Goal: Contribute content

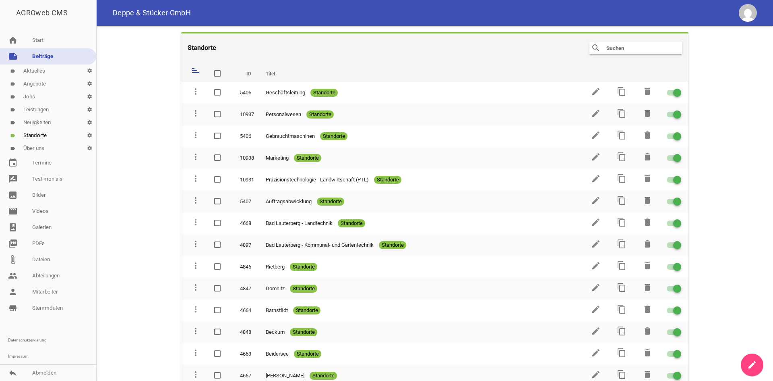
click at [49, 72] on link "label Aktuelles settings" at bounding box center [48, 70] width 96 height 13
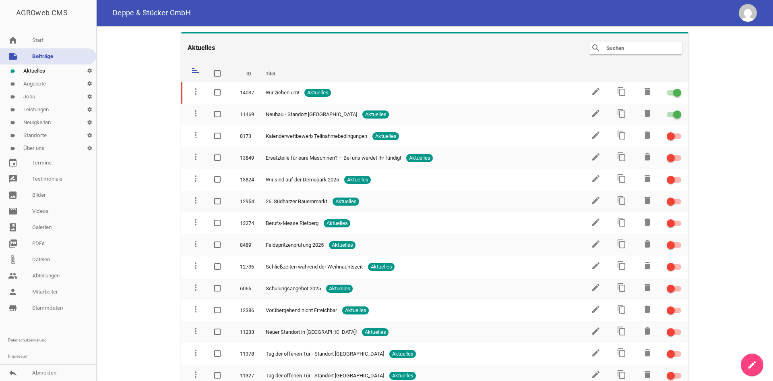
click at [42, 152] on link "label Über uns settings" at bounding box center [48, 148] width 96 height 13
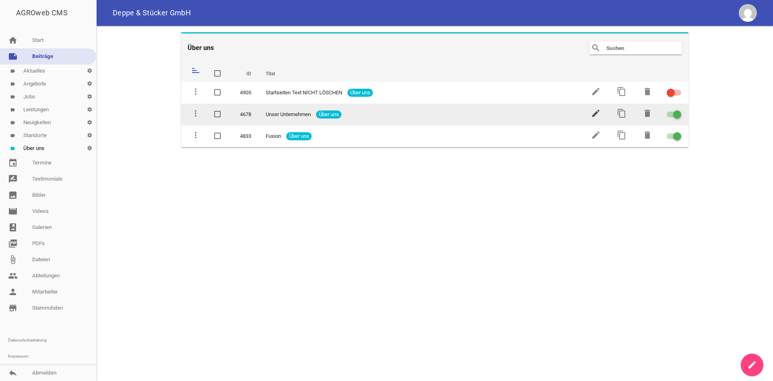
click at [592, 113] on icon "edit" at bounding box center [596, 113] width 10 height 10
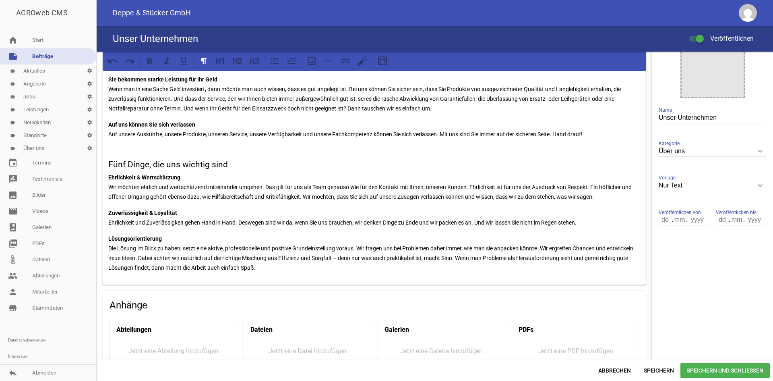
scroll to position [43, 0]
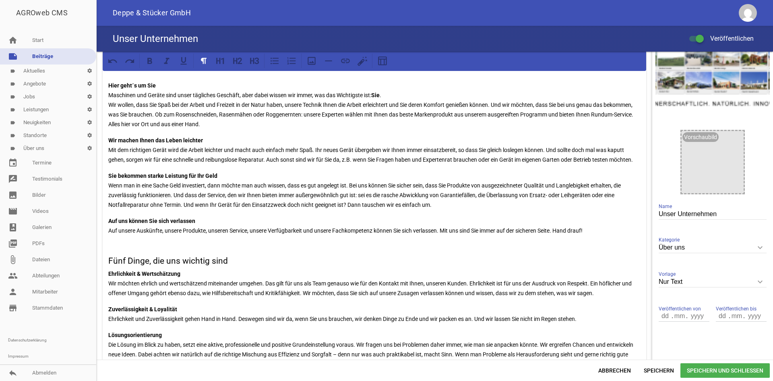
click at [43, 145] on link "label Über uns settings" at bounding box center [48, 148] width 96 height 13
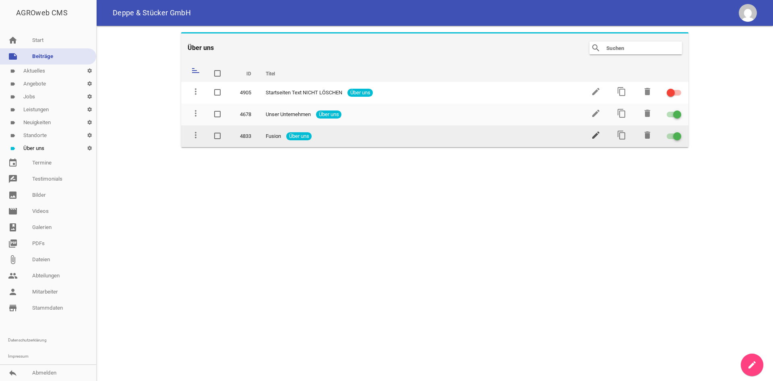
click at [594, 133] on icon "edit" at bounding box center [596, 135] width 10 height 10
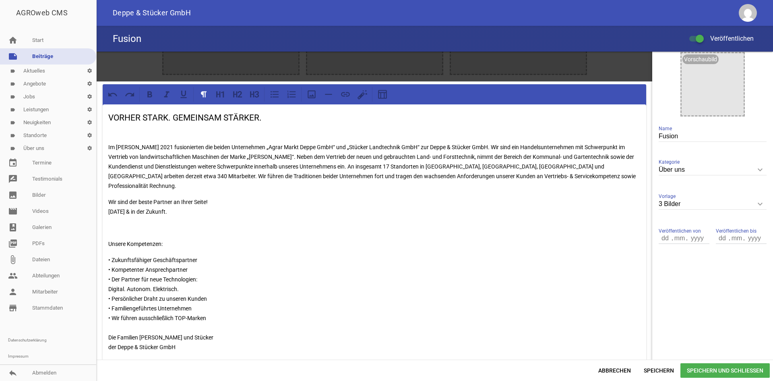
scroll to position [121, 0]
click at [390, 163] on p "Im [PERSON_NAME] 2021 fusionierten die beiden Unternehmen „Agrar Markt Deppe Gm…" at bounding box center [374, 166] width 532 height 48
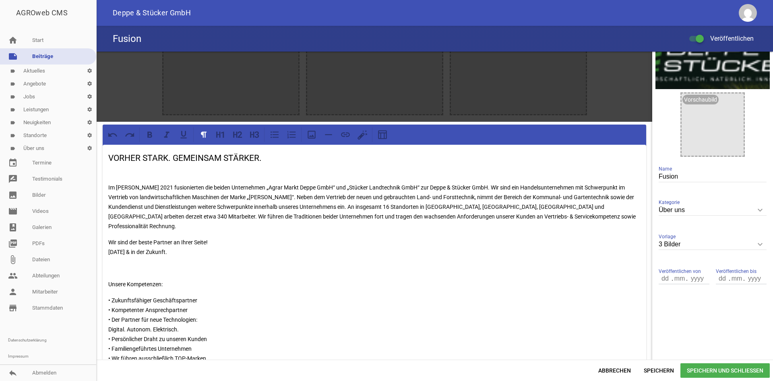
scroll to position [52, 0]
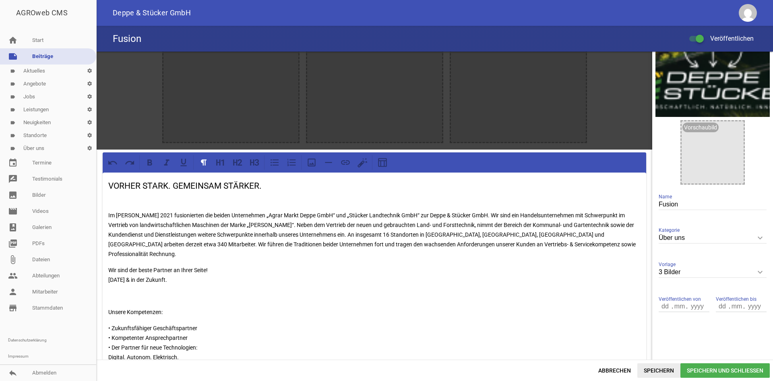
click at [657, 371] on span "Speichern" at bounding box center [659, 370] width 43 height 14
click at [31, 71] on link "label Aktuelles settings" at bounding box center [48, 70] width 96 height 13
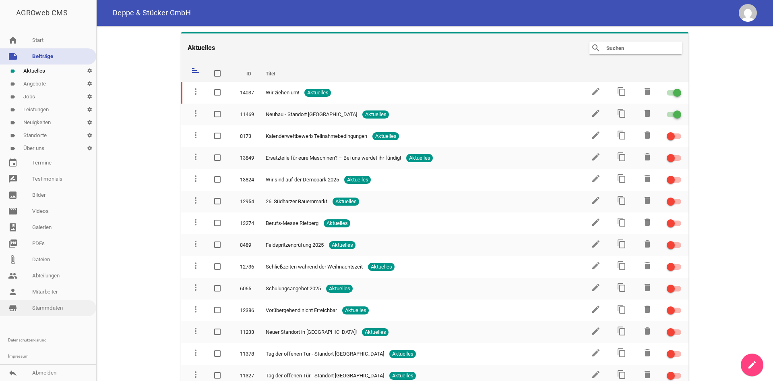
click at [43, 308] on link "store_mall_directory Stammdaten" at bounding box center [48, 308] width 96 height 16
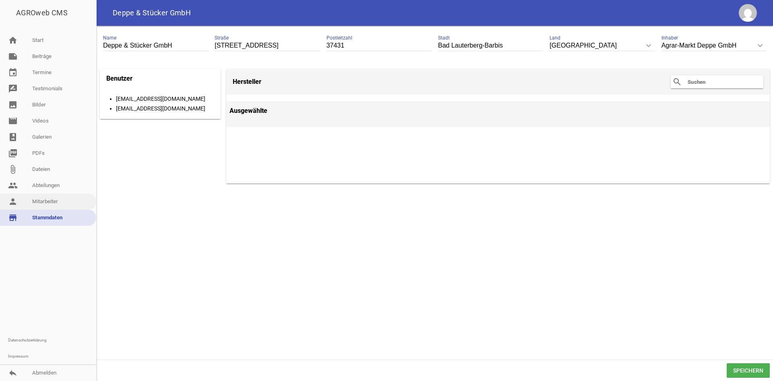
click at [46, 203] on link "person Mitarbeiter" at bounding box center [48, 201] width 96 height 16
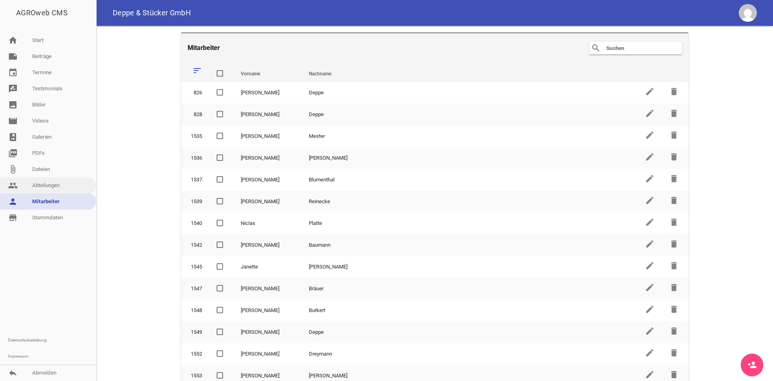
click at [46, 180] on link "people Abteilungen" at bounding box center [48, 185] width 96 height 16
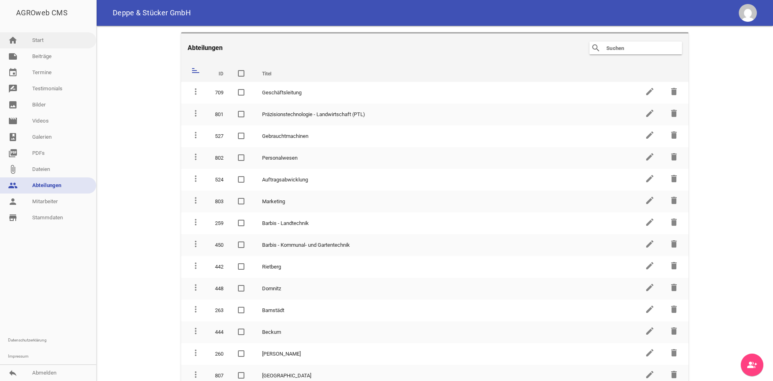
click at [44, 43] on link "home Start" at bounding box center [48, 40] width 96 height 16
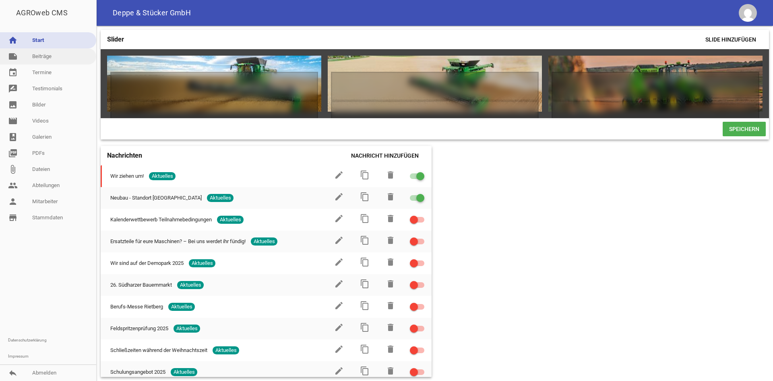
click at [62, 63] on link "note Beiträge" at bounding box center [48, 56] width 96 height 16
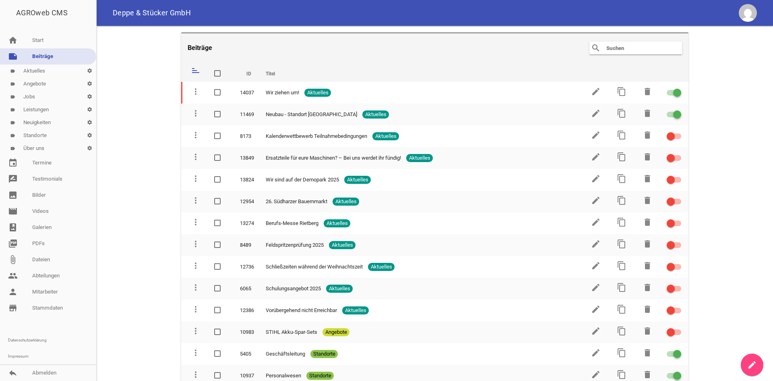
click at [43, 72] on link "label Aktuelles settings" at bounding box center [48, 70] width 96 height 13
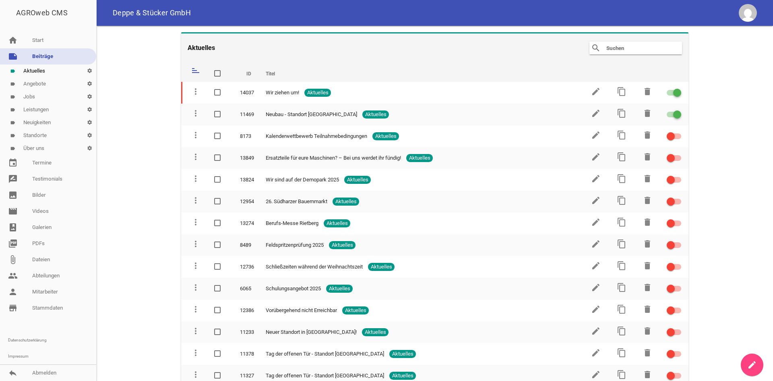
click at [43, 79] on link "label Angebote settings" at bounding box center [48, 83] width 96 height 13
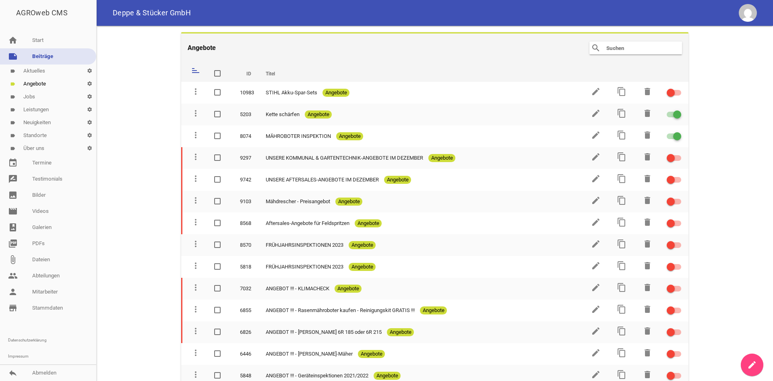
click at [41, 96] on link "label Jobs settings" at bounding box center [48, 96] width 96 height 13
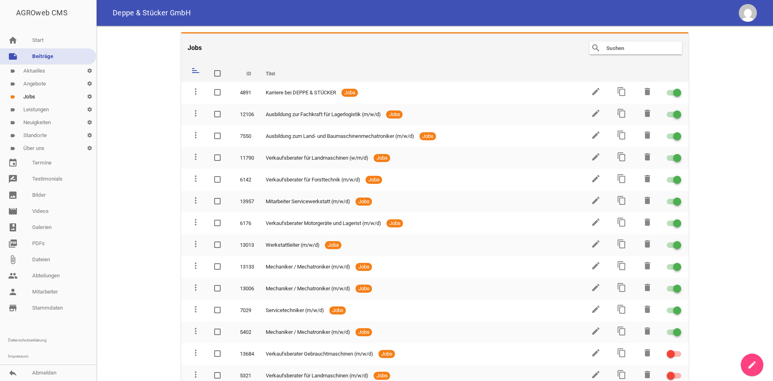
click at [40, 107] on link "label Leistungen settings" at bounding box center [48, 109] width 96 height 13
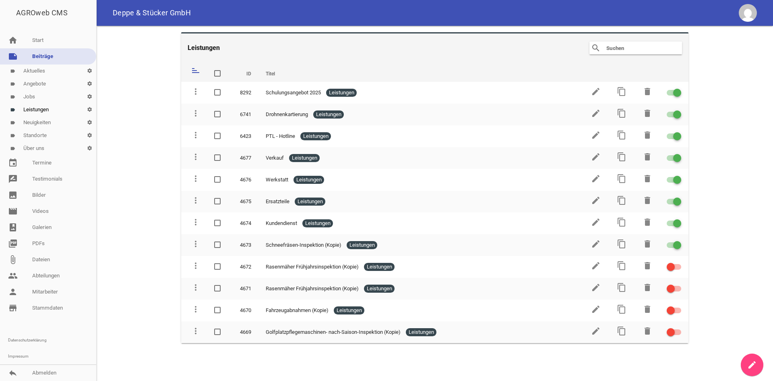
click at [37, 122] on link "label Neuigkeiten settings" at bounding box center [48, 122] width 96 height 13
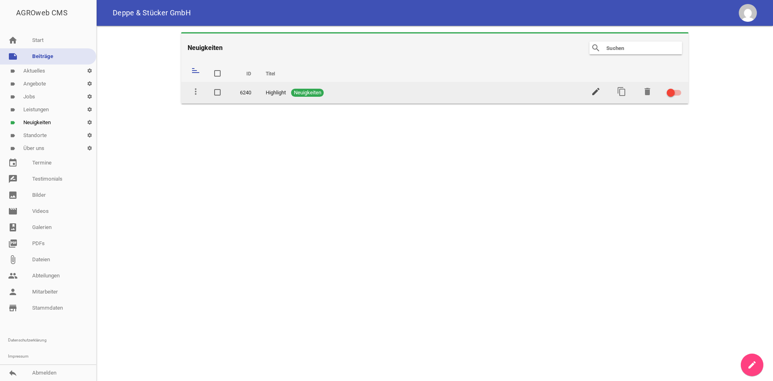
click at [593, 89] on icon "edit" at bounding box center [596, 92] width 10 height 10
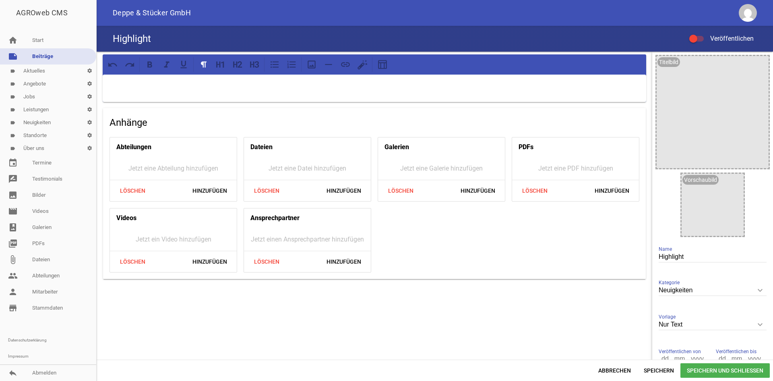
click at [35, 117] on link "label Neuigkeiten settings" at bounding box center [48, 122] width 96 height 13
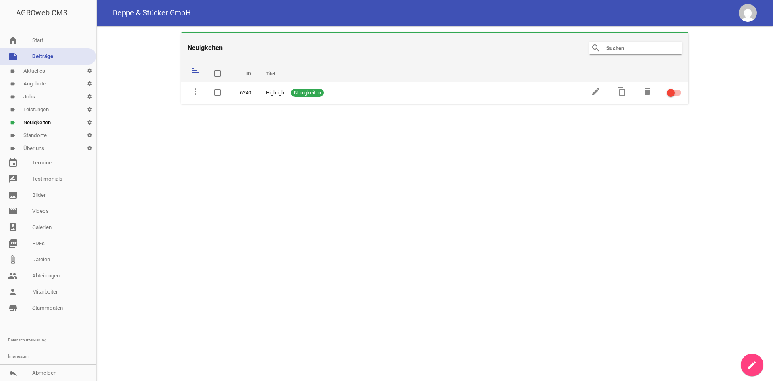
click at [37, 135] on link "label Standorte settings" at bounding box center [48, 135] width 96 height 13
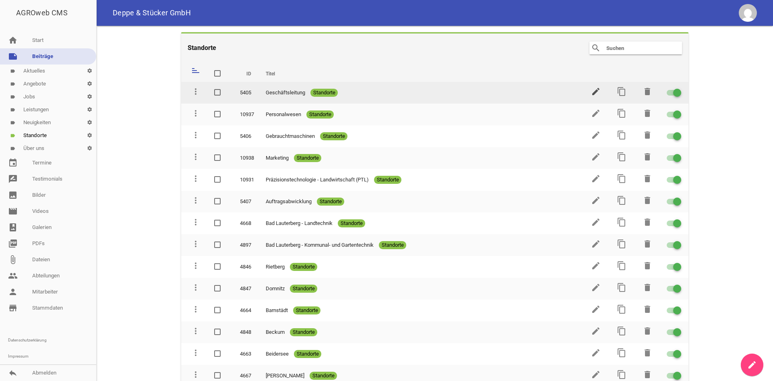
click at [592, 94] on icon "edit" at bounding box center [596, 92] width 10 height 10
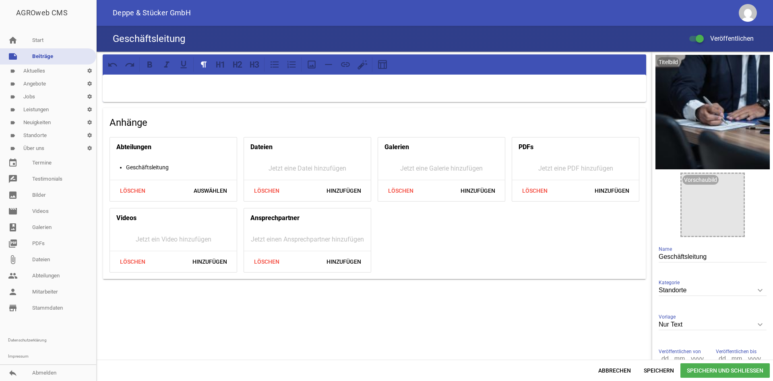
click at [36, 152] on link "label Über uns settings" at bounding box center [48, 148] width 96 height 13
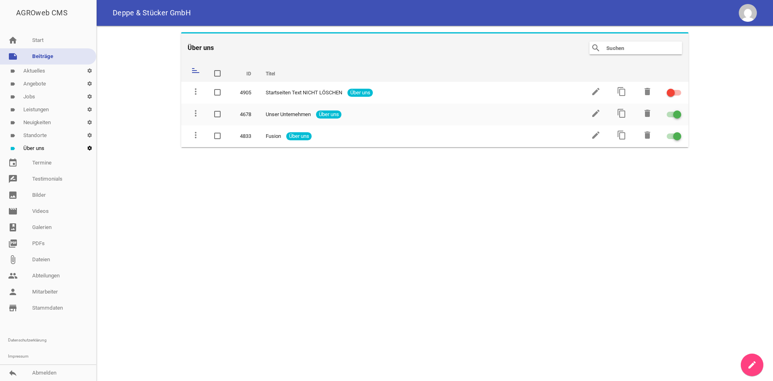
click at [87, 150] on icon "settings" at bounding box center [89, 148] width 13 height 13
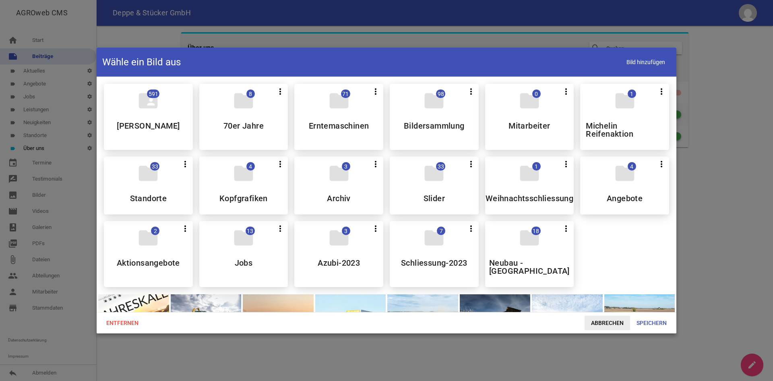
click at [617, 318] on span "Abbrechen" at bounding box center [608, 322] width 46 height 14
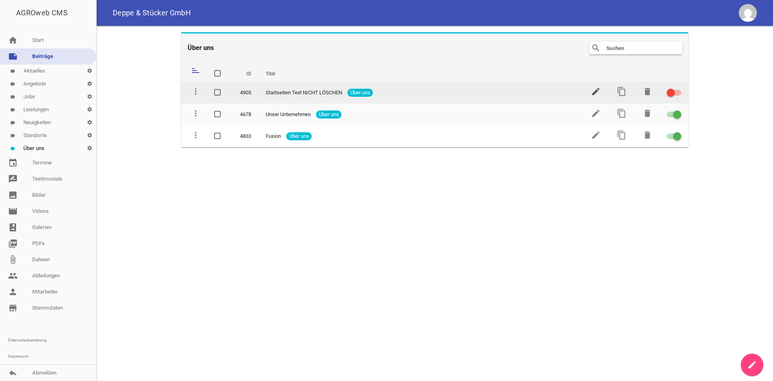
click at [594, 92] on icon "edit" at bounding box center [596, 92] width 10 height 10
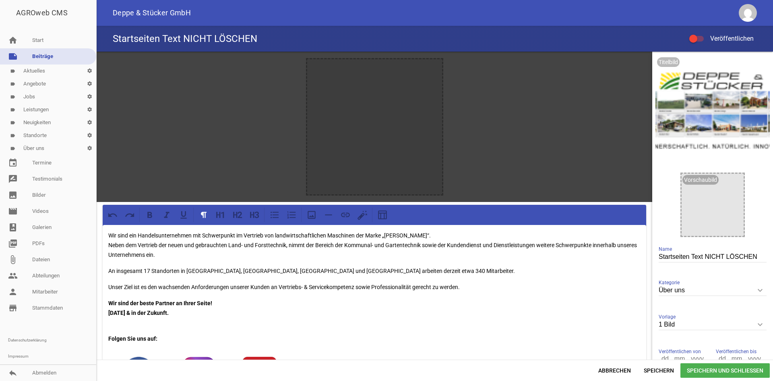
click at [149, 270] on p "An insgesamt 17 Standorten in [GEOGRAPHIC_DATA], [GEOGRAPHIC_DATA], [GEOGRAPHIC…" at bounding box center [374, 271] width 532 height 10
click at [651, 370] on span "Speichern" at bounding box center [659, 370] width 43 height 14
